Goal: Task Accomplishment & Management: Manage account settings

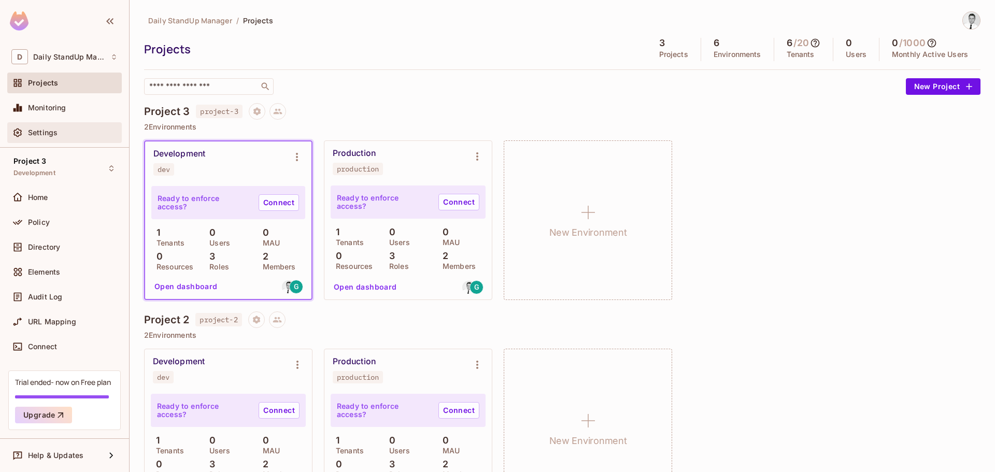
click at [10, 131] on div "Settings" at bounding box center [64, 132] width 115 height 21
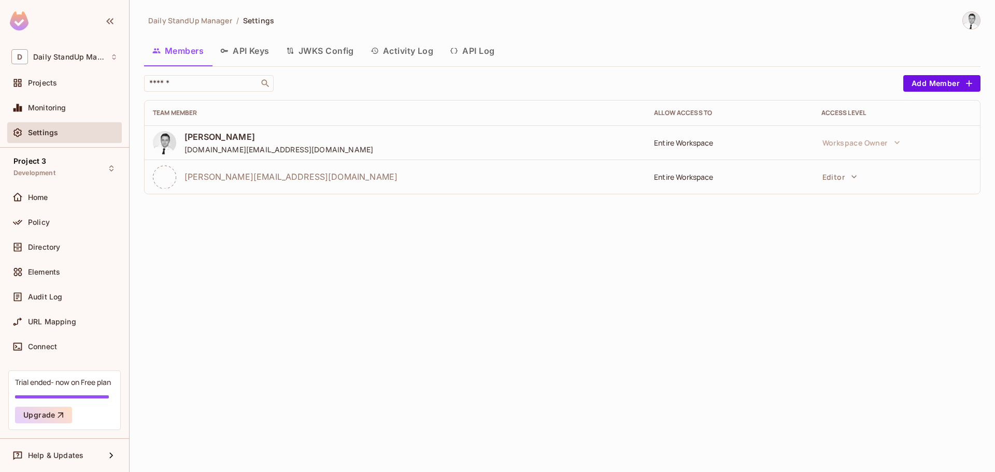
click at [697, 177] on div "Entire Workspace" at bounding box center [729, 177] width 150 height 10
click at [842, 179] on button "Editor" at bounding box center [840, 176] width 45 height 21
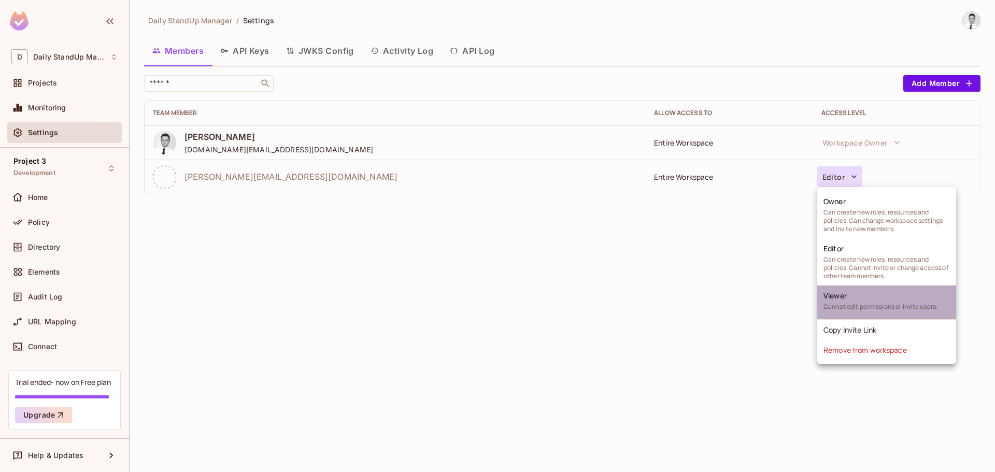
click at [838, 304] on span "Cannot edit permissions or invite users." at bounding box center [881, 307] width 114 height 8
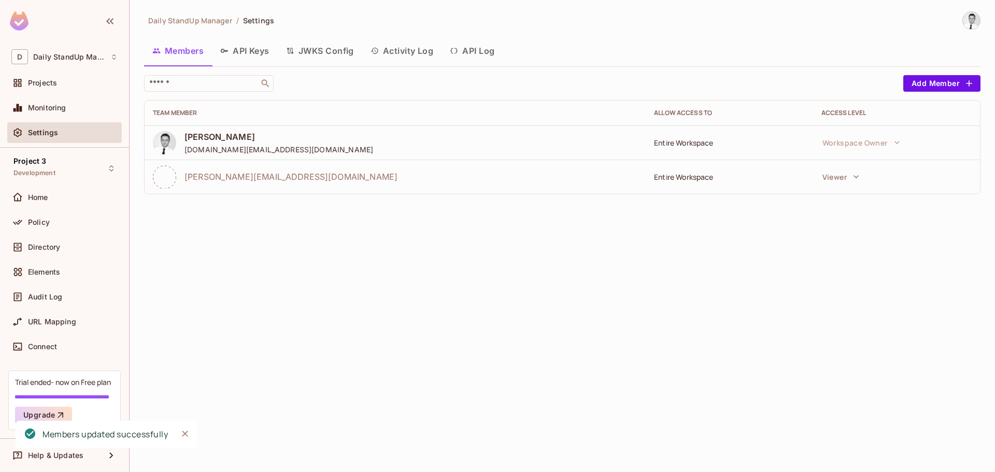
click at [685, 174] on div "Entire Workspace" at bounding box center [729, 177] width 150 height 10
drag, startPoint x: 781, startPoint y: 240, endPoint x: 764, endPoint y: 238, distance: 17.2
click at [780, 240] on div "Daily StandUp Manager / Settings Members API Keys JWKS Config Activity Log API …" at bounding box center [563, 236] width 866 height 472
click at [845, 179] on button "Viewer" at bounding box center [841, 176] width 47 height 21
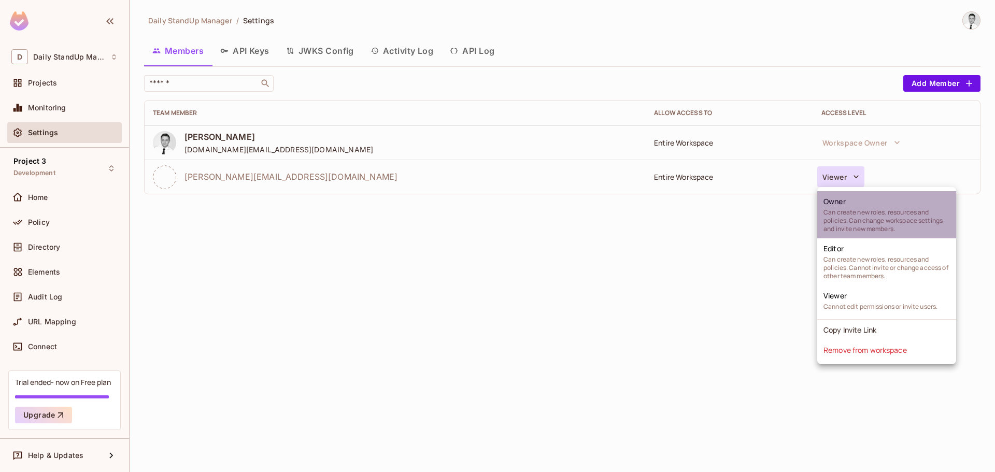
click at [855, 206] on li "Owner Can create new roles, resources and policies. Can change workspace settin…" at bounding box center [887, 214] width 139 height 47
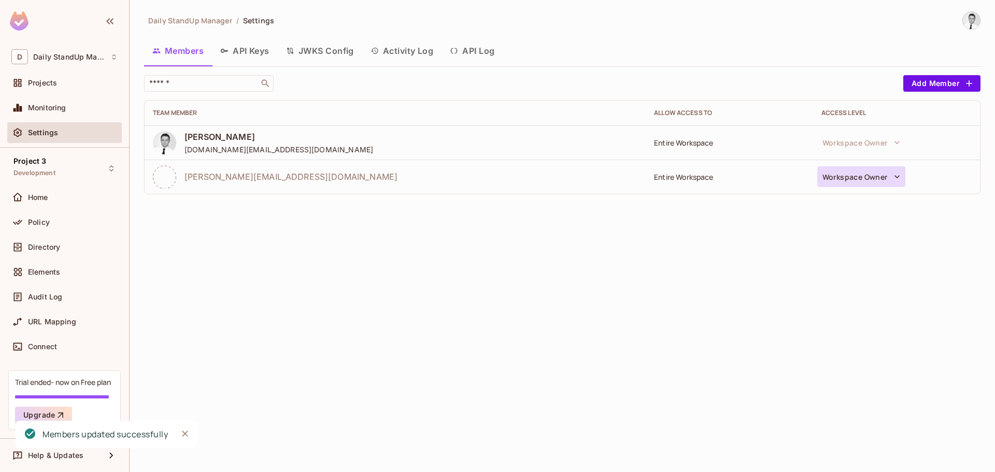
click at [882, 175] on button "Workspace Owner" at bounding box center [862, 176] width 88 height 21
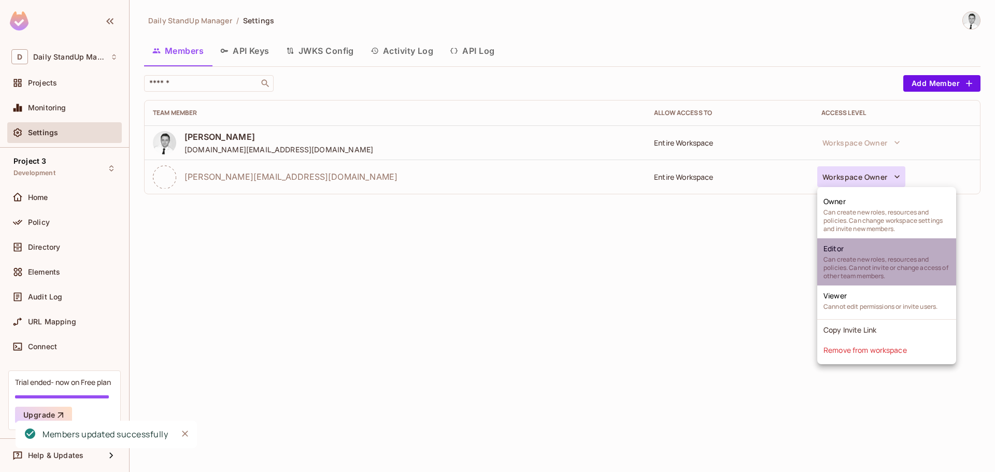
click at [852, 251] on li "Editor Can create new roles, resources and policies. Cannot invite or change ac…" at bounding box center [887, 261] width 139 height 47
